Goal: Task Accomplishment & Management: Use online tool/utility

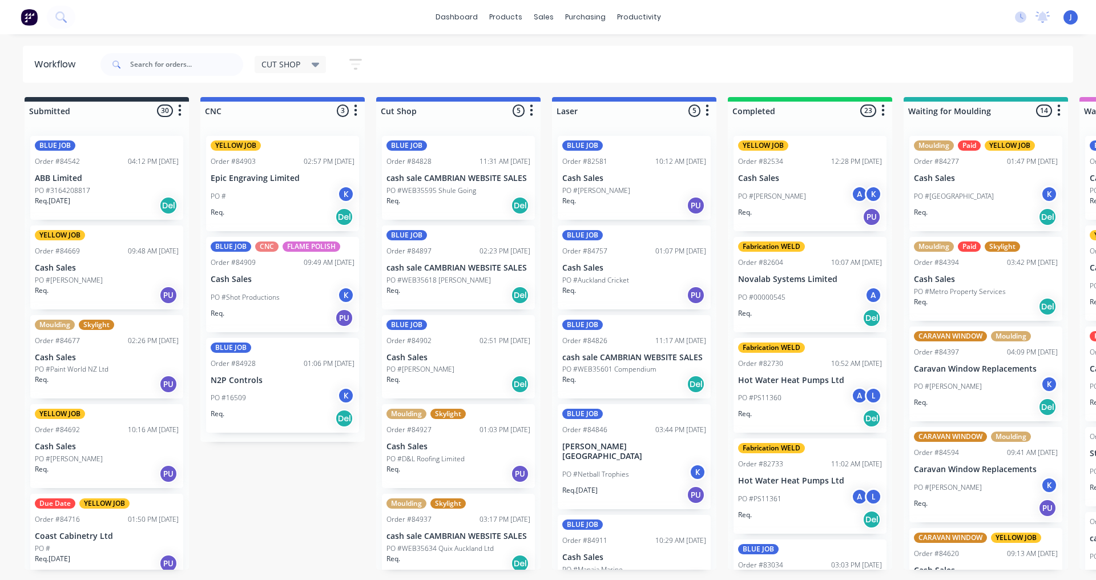
scroll to position [20, 0]
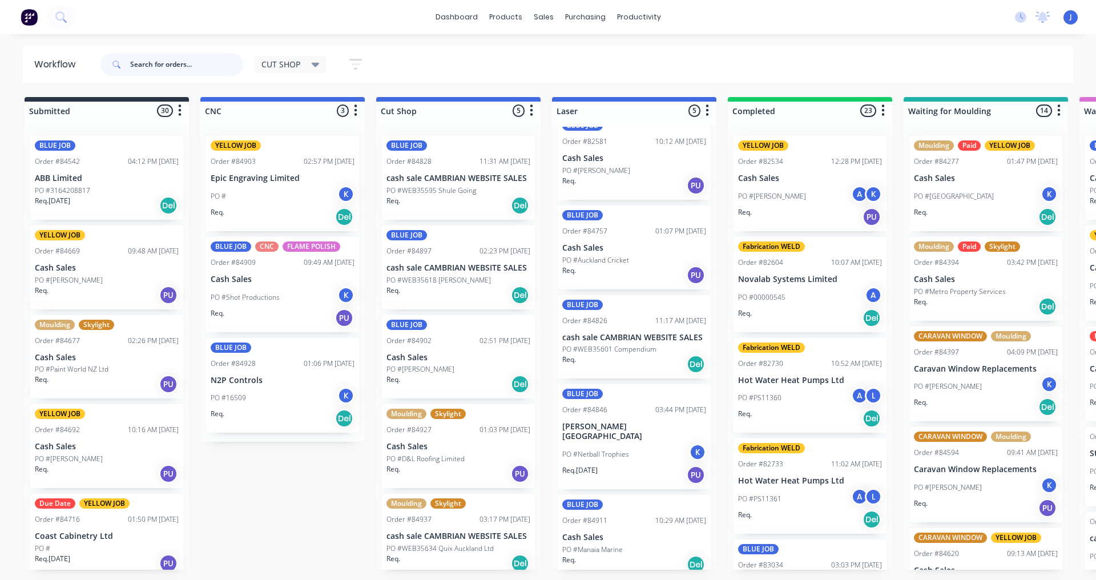
click at [140, 73] on input "text" at bounding box center [186, 64] width 113 height 23
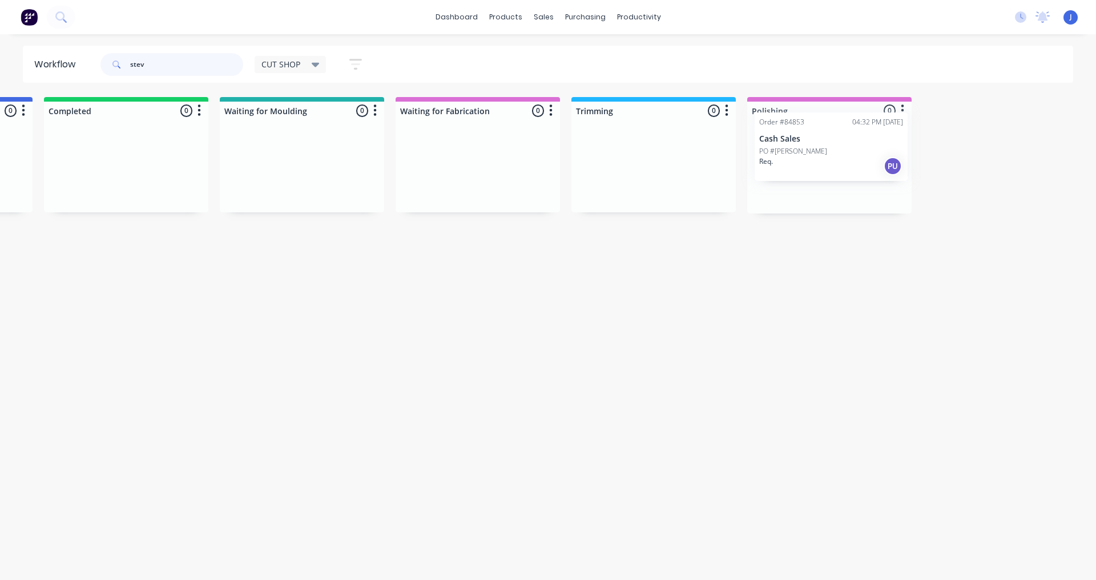
scroll to position [0, 688]
drag, startPoint x: 73, startPoint y: 181, endPoint x: 802, endPoint y: 159, distance: 730.0
type input "stev"
click at [792, 168] on div "Order #84853 04:32 PM [DATE] Cash Sales PO #[PERSON_NAME]. PU" at bounding box center [825, 170] width 153 height 69
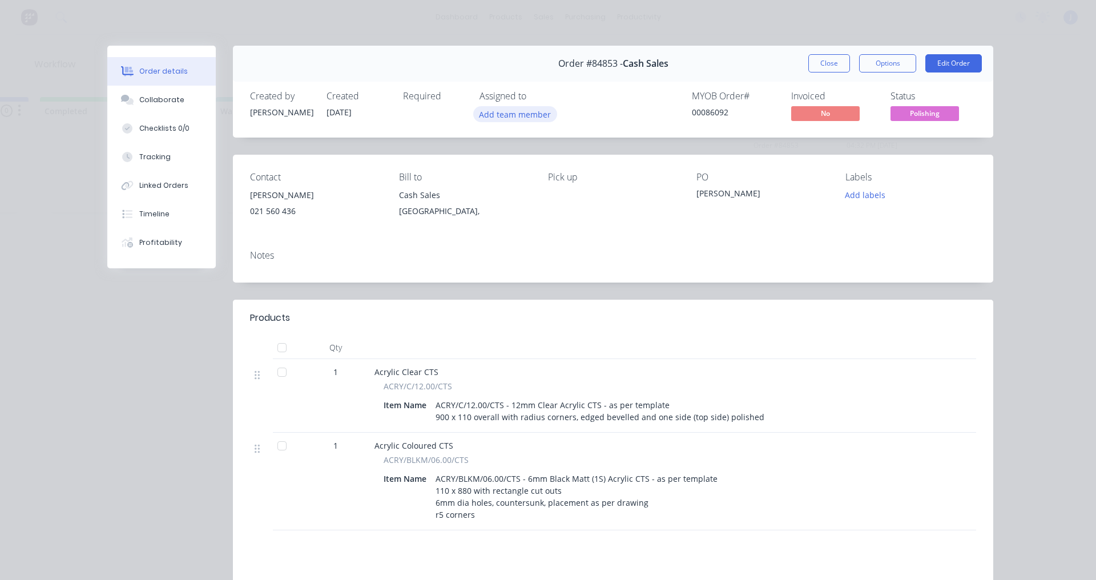
click at [494, 118] on button "Add team member" at bounding box center [515, 113] width 84 height 15
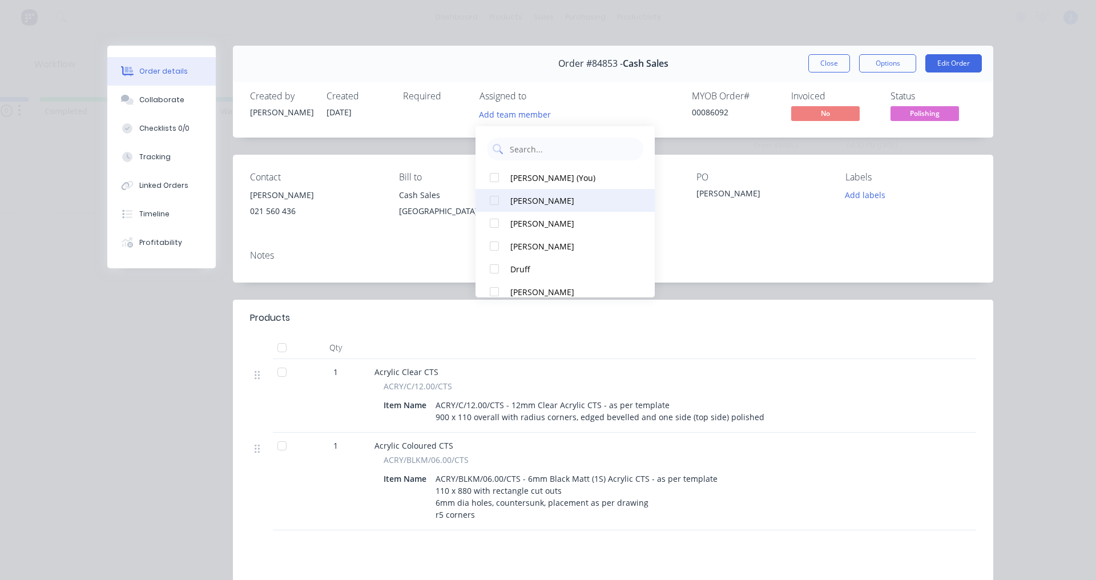
click at [496, 198] on div at bounding box center [494, 200] width 23 height 23
click at [771, 314] on div at bounding box center [690, 318] width 572 height 14
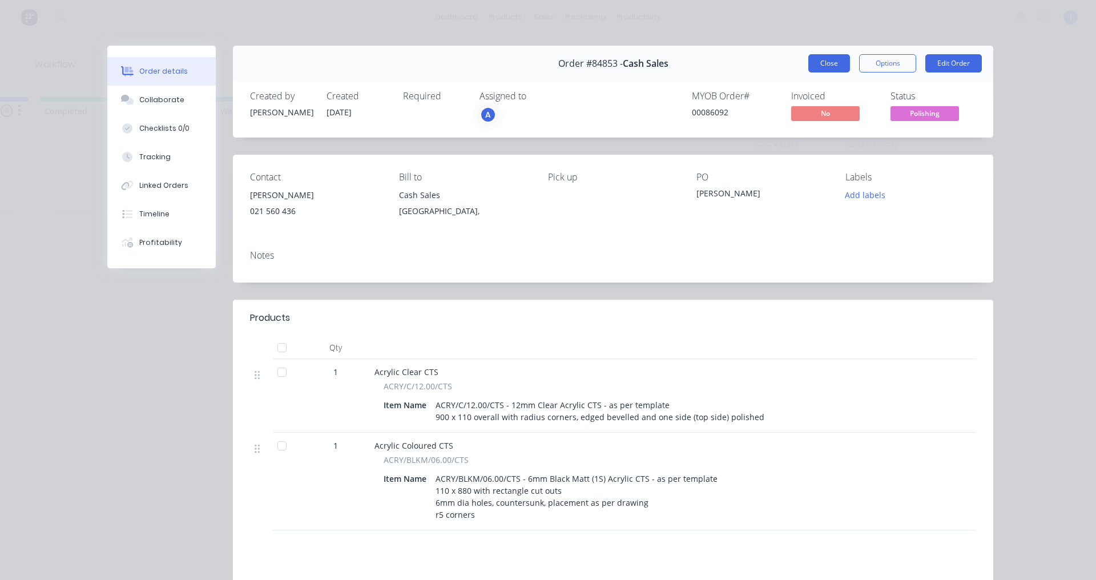
click at [825, 70] on button "Close" at bounding box center [829, 63] width 42 height 18
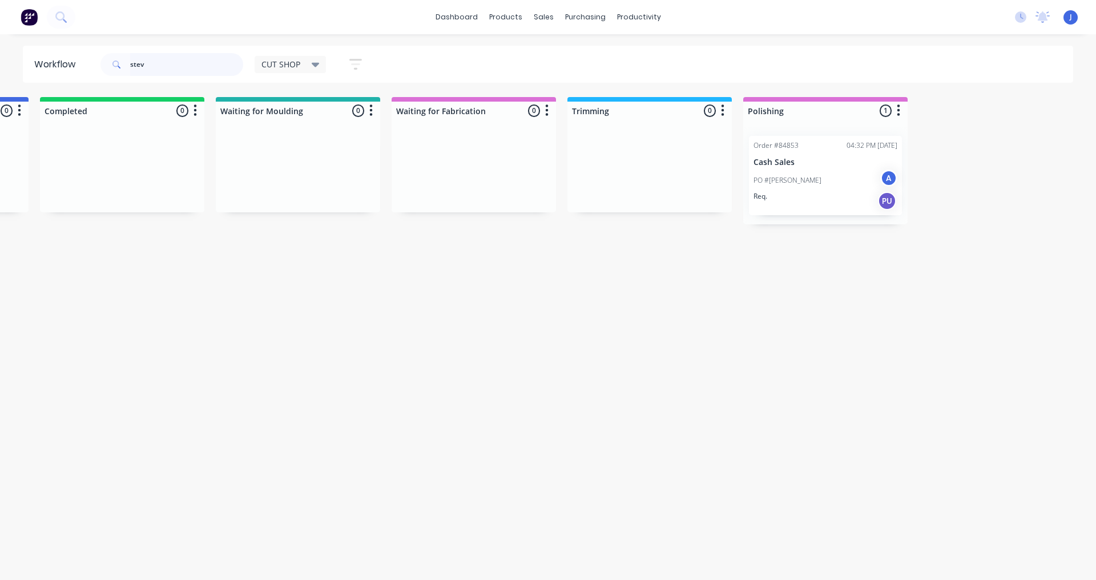
drag, startPoint x: 174, startPoint y: 61, endPoint x: 26, endPoint y: 93, distance: 151.4
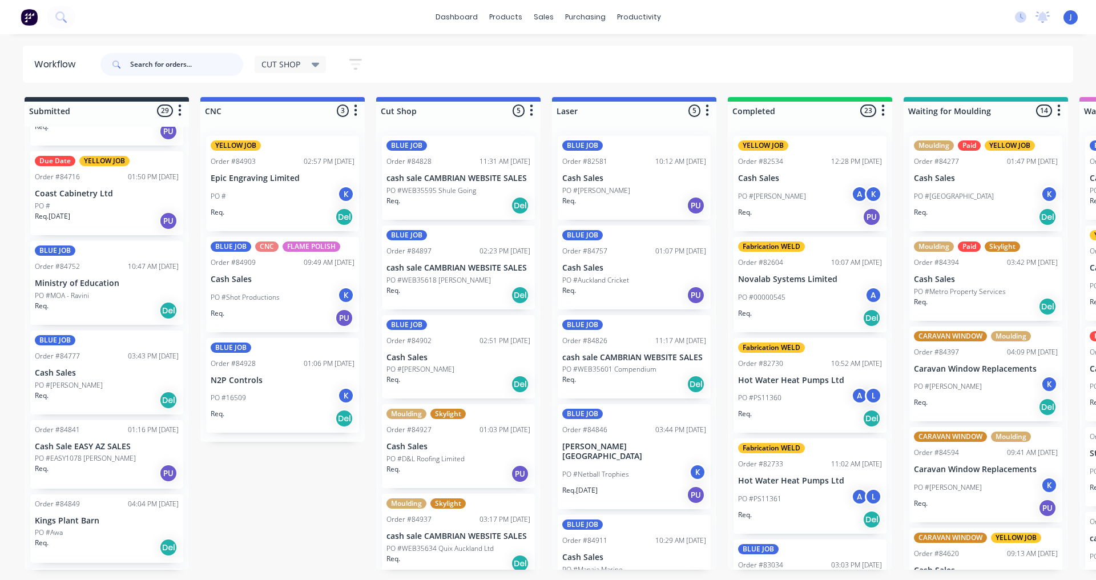
scroll to position [457, 0]
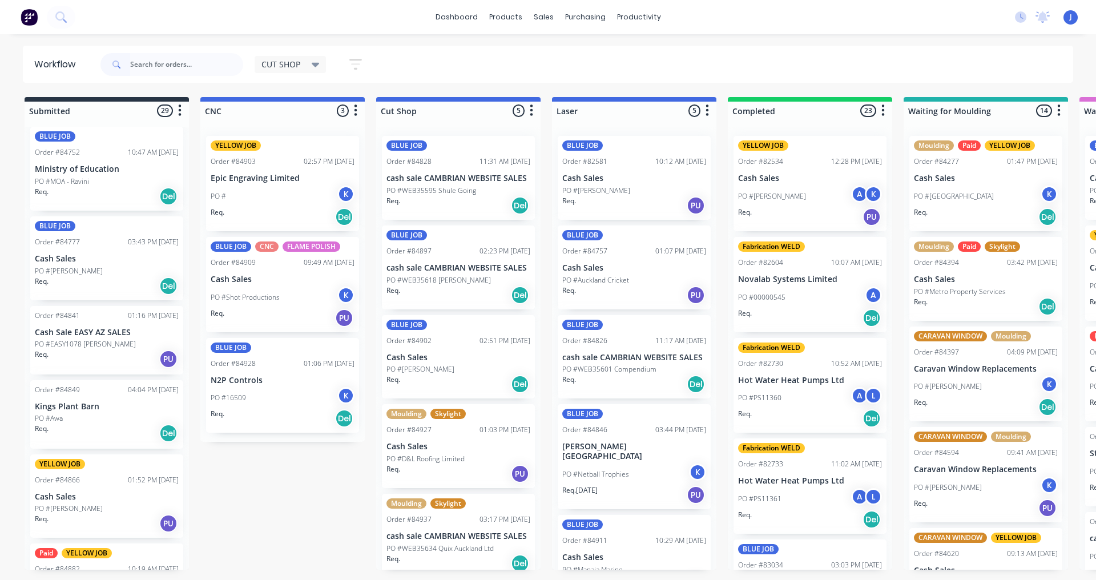
click at [88, 419] on div "PO #Awa" at bounding box center [107, 418] width 144 height 10
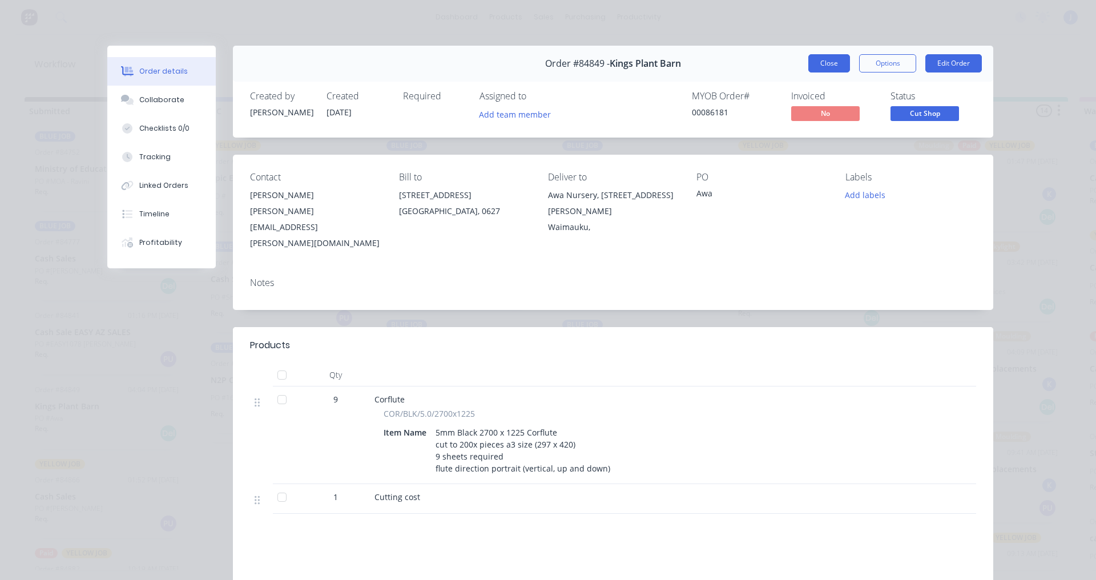
drag, startPoint x: 811, startPoint y: 62, endPoint x: 490, endPoint y: 179, distance: 342.3
click at [811, 62] on button "Close" at bounding box center [829, 63] width 42 height 18
